Goal: Information Seeking & Learning: Check status

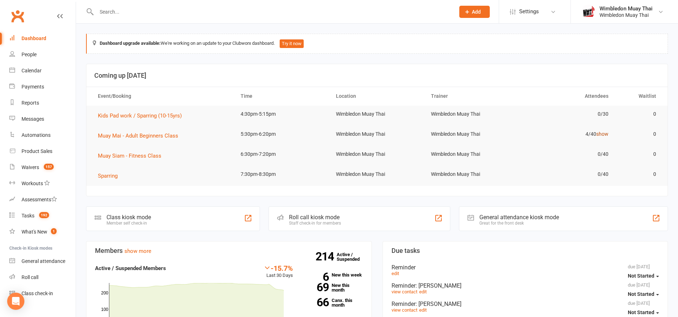
click at [604, 135] on link "show" at bounding box center [602, 134] width 12 height 6
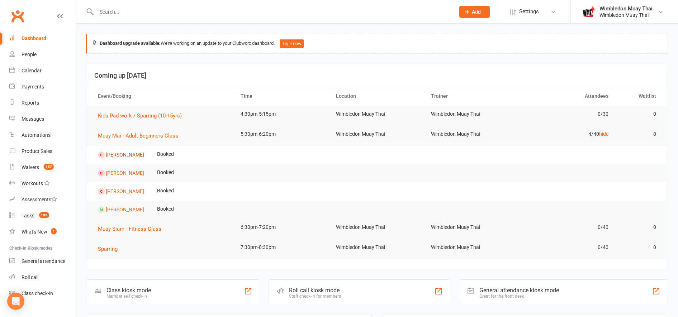
click at [120, 152] on link "[PERSON_NAME]" at bounding box center [125, 155] width 38 height 6
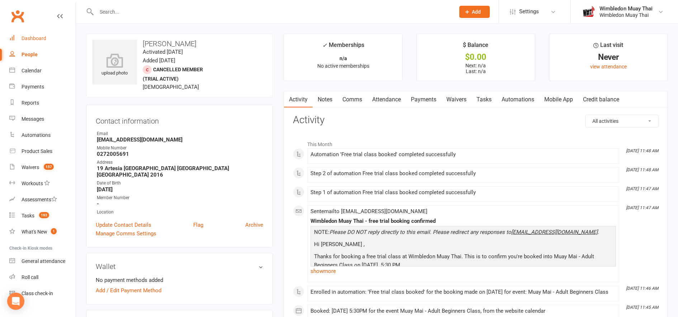
click at [33, 41] on div "Dashboard" at bounding box center [34, 39] width 25 height 6
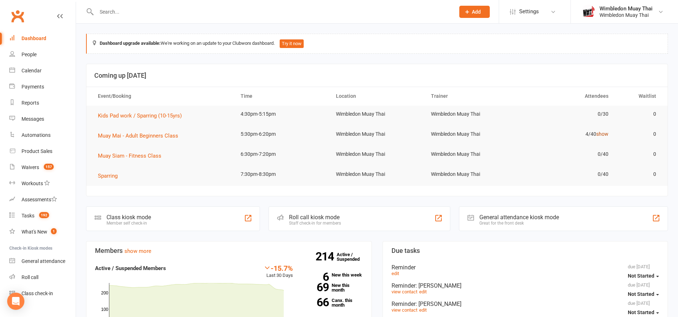
click at [606, 135] on link "show" at bounding box center [602, 134] width 12 height 6
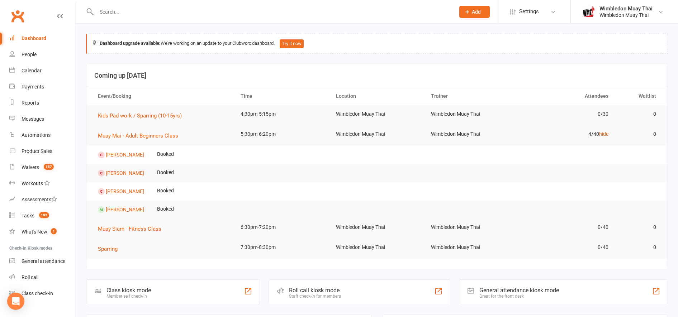
click at [45, 35] on link "Dashboard" at bounding box center [42, 38] width 66 height 16
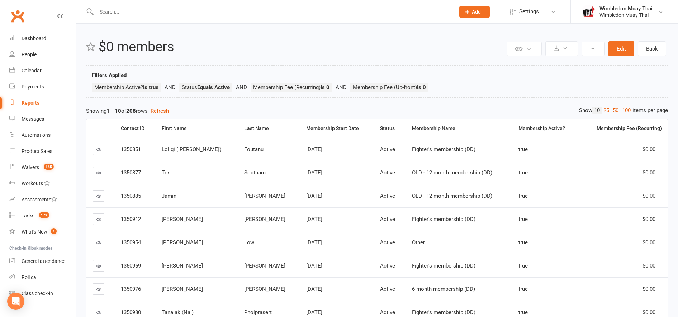
click at [46, 36] on link "Dashboard" at bounding box center [42, 38] width 66 height 16
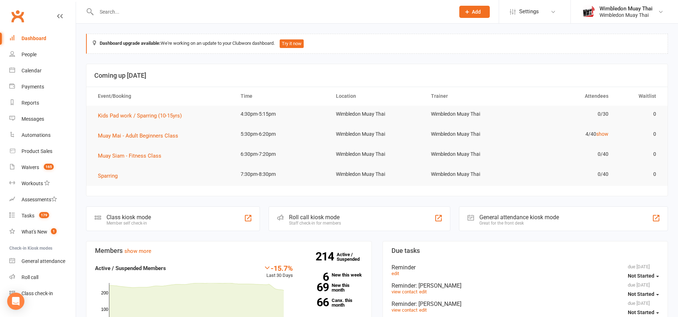
click at [113, 11] on input "text" at bounding box center [272, 12] width 356 height 10
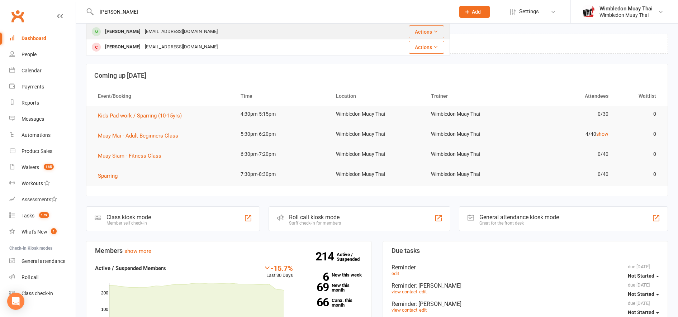
type input "ollie"
click at [115, 31] on div "Ollie Mallinson" at bounding box center [123, 32] width 40 height 10
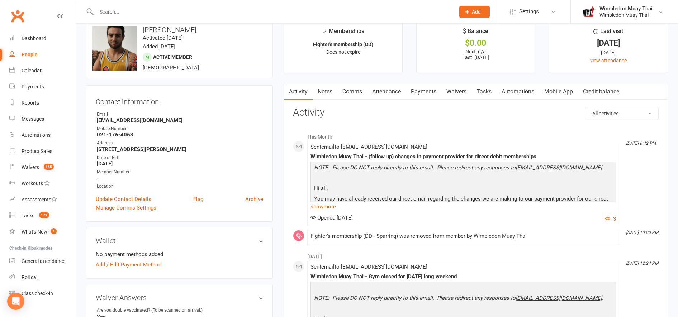
scroll to position [13, 0]
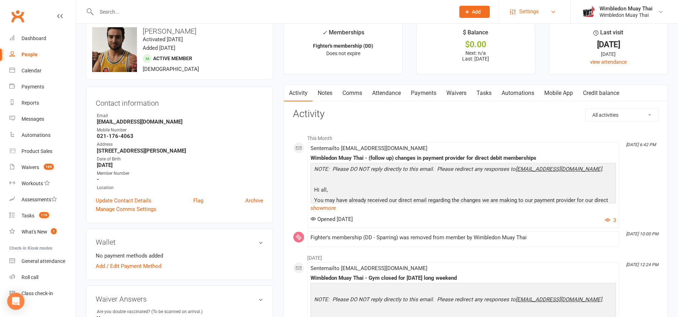
click at [543, 11] on link "Settings" at bounding box center [535, 12] width 50 height 16
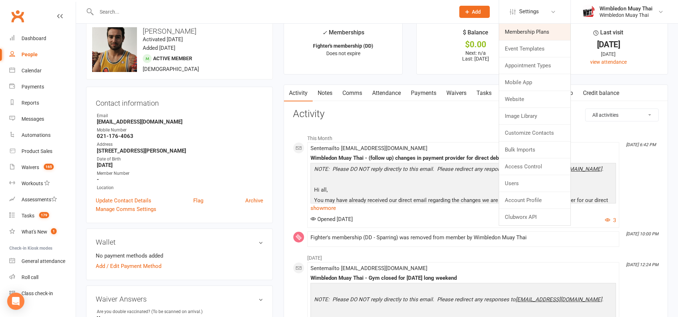
click at [526, 37] on link "Membership Plans" at bounding box center [534, 32] width 71 height 16
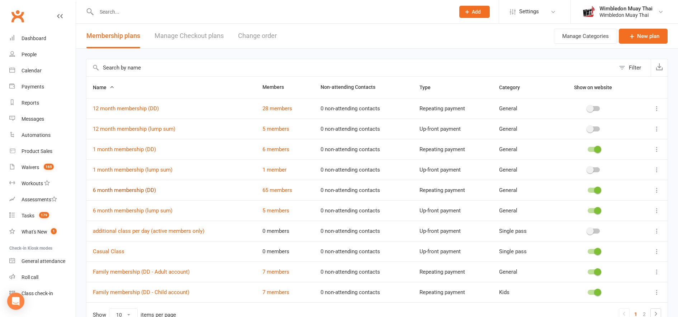
click at [142, 191] on link "6 month membership (DD)" at bounding box center [124, 190] width 63 height 6
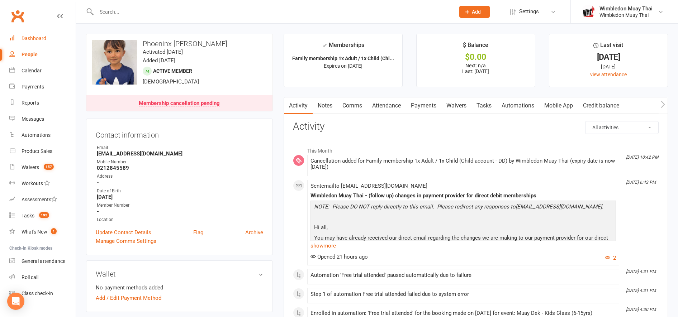
click at [41, 36] on div "Dashboard" at bounding box center [34, 39] width 25 height 6
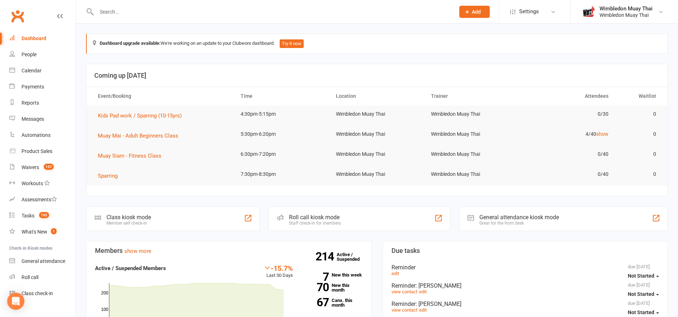
click at [40, 41] on div "Dashboard" at bounding box center [34, 39] width 25 height 6
click at [170, 14] on input "text" at bounding box center [272, 12] width 356 height 10
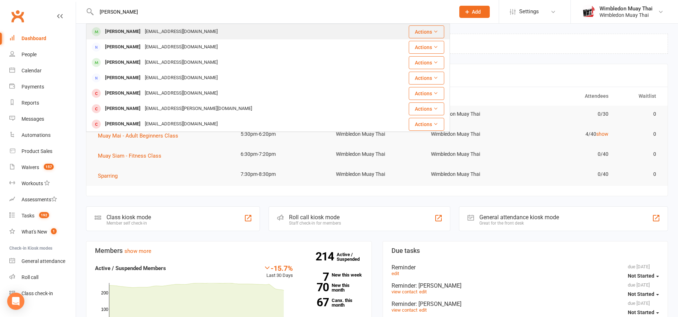
type input "[PERSON_NAME]"
click at [154, 30] on div "[EMAIL_ADDRESS][DOMAIN_NAME]" at bounding box center [181, 32] width 77 height 10
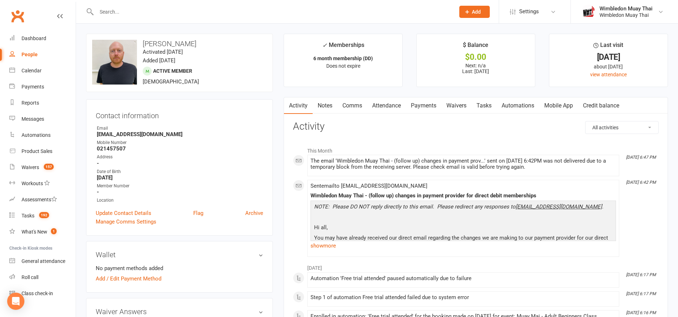
click at [384, 105] on link "Attendance" at bounding box center [386, 106] width 39 height 16
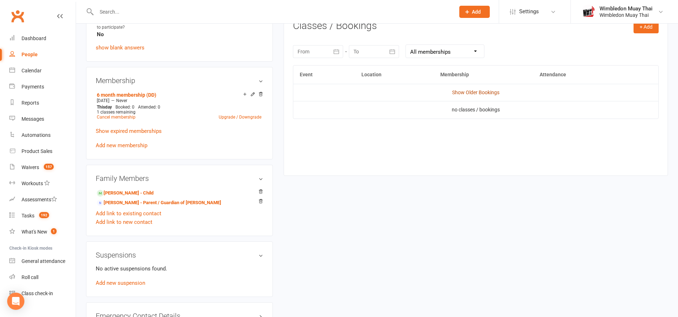
click at [473, 94] on link "Show Older Bookings" at bounding box center [475, 93] width 47 height 6
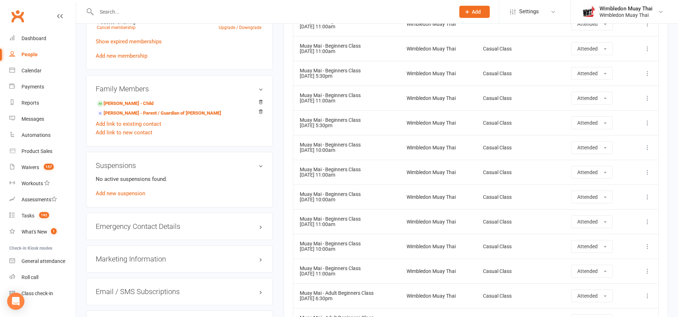
scroll to position [216, 0]
